Goal: Task Accomplishment & Management: Manage account settings

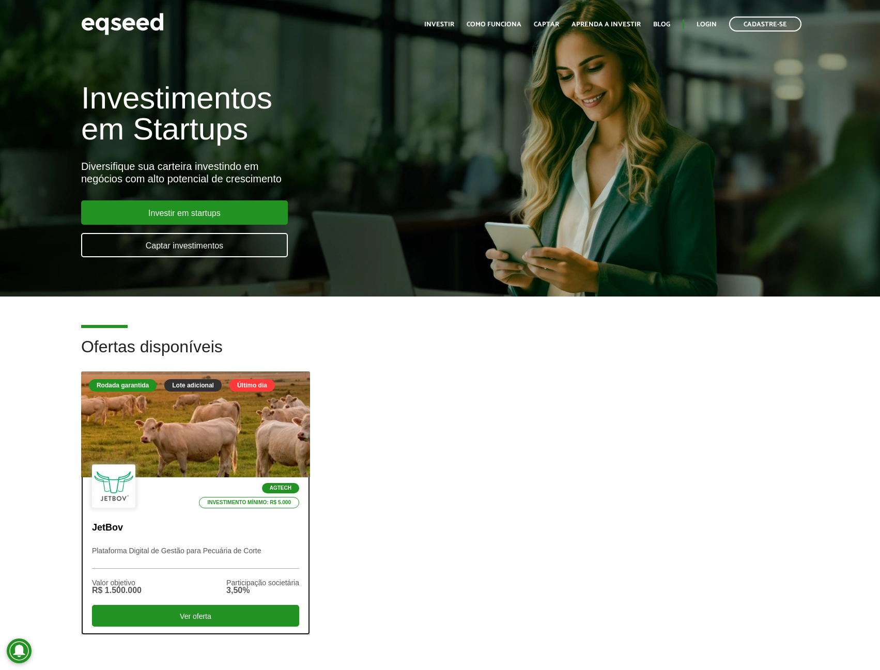
click at [249, 431] on div at bounding box center [195, 424] width 275 height 127
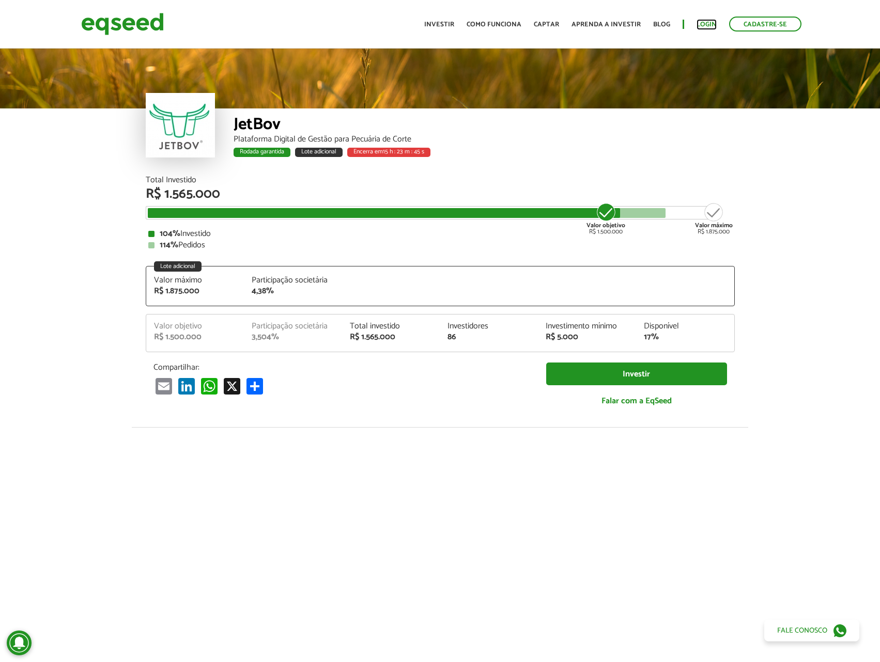
click at [700, 24] on link "Login" at bounding box center [707, 24] width 20 height 7
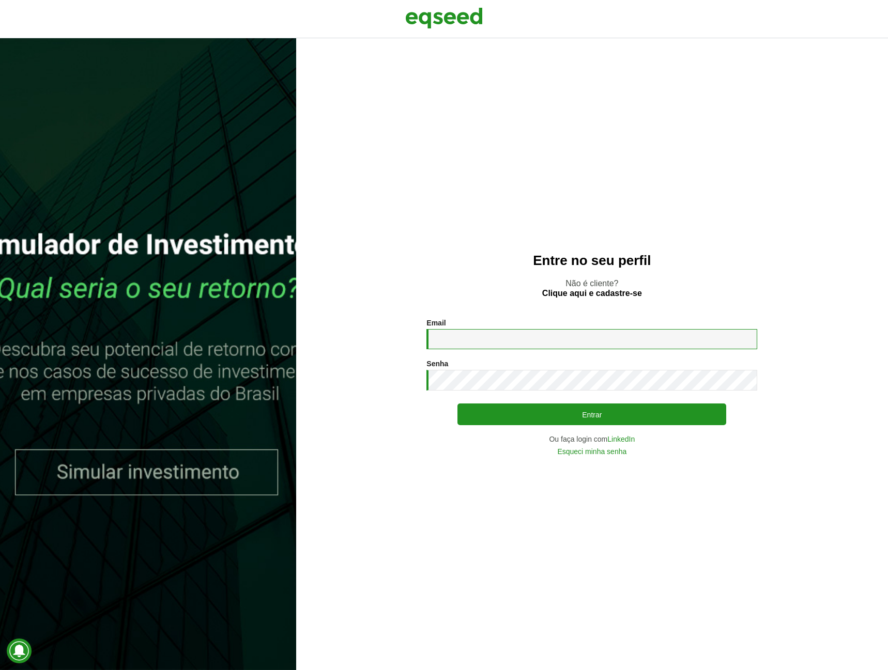
click at [544, 337] on input "Email *" at bounding box center [591, 339] width 331 height 20
type input "**********"
click at [457, 404] on button "Entrar" at bounding box center [591, 415] width 269 height 22
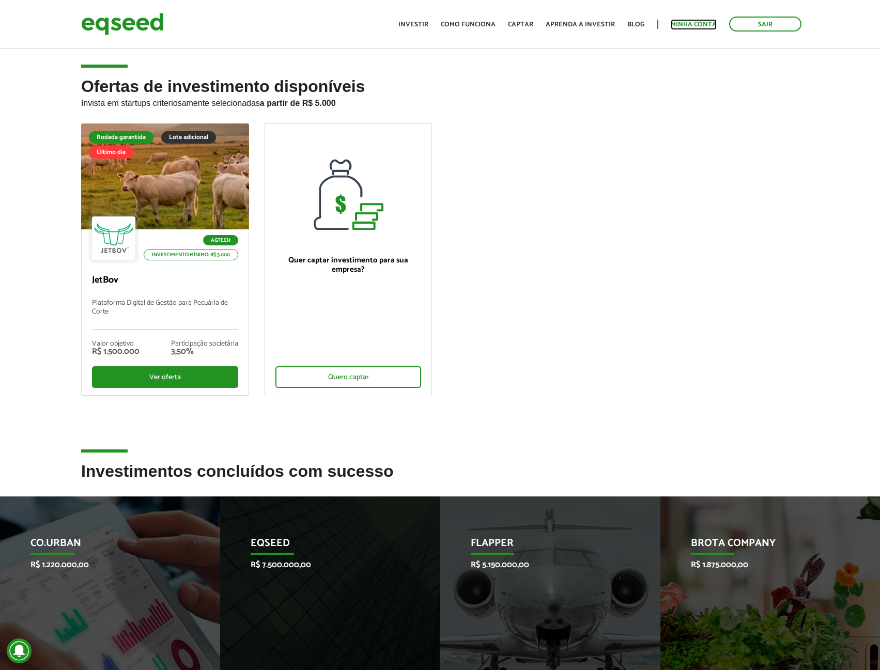
click at [686, 23] on link "Minha conta" at bounding box center [694, 24] width 46 height 7
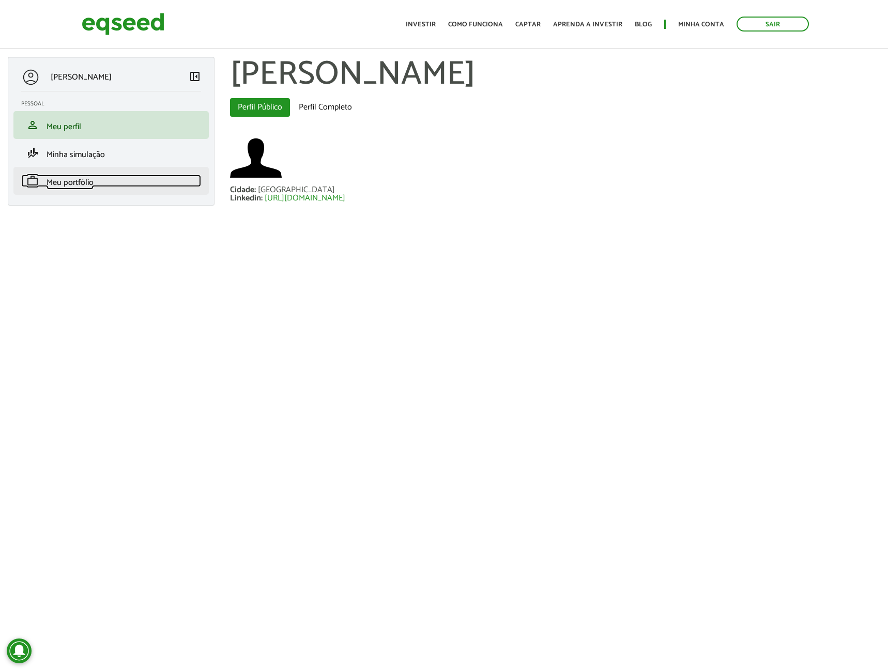
click at [112, 177] on link "work Meu portfólio" at bounding box center [111, 181] width 180 height 12
